Goal: Check status: Check status

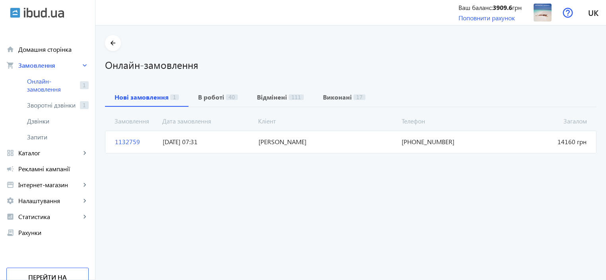
click at [122, 143] on span "1132759" at bounding box center [136, 141] width 48 height 9
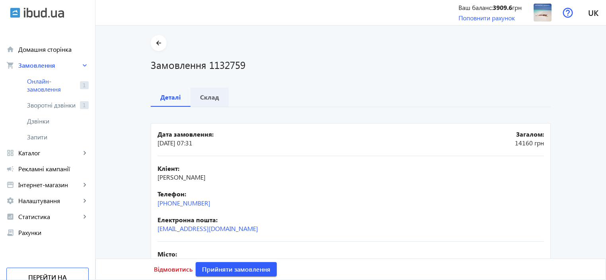
click at [212, 100] on b "Склад" at bounding box center [209, 97] width 19 height 6
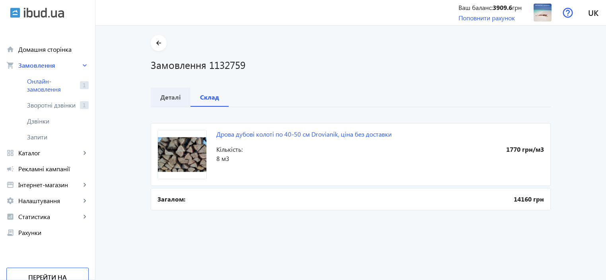
click at [165, 98] on b "Деталі" at bounding box center [170, 97] width 21 height 6
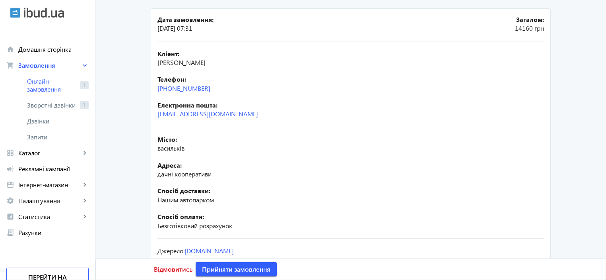
scroll to position [75, 0]
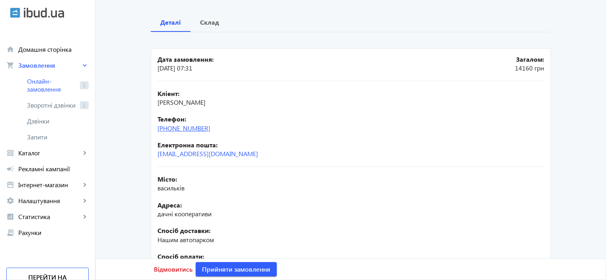
drag, startPoint x: 214, startPoint y: 126, endPoint x: 157, endPoint y: 127, distance: 57.3
click at [157, 127] on div "Телефон: +38(063)856-56-90" at bounding box center [350, 124] width 387 height 18
copy link "+38(063)856-56-90"
